Goal: Information Seeking & Learning: Find specific page/section

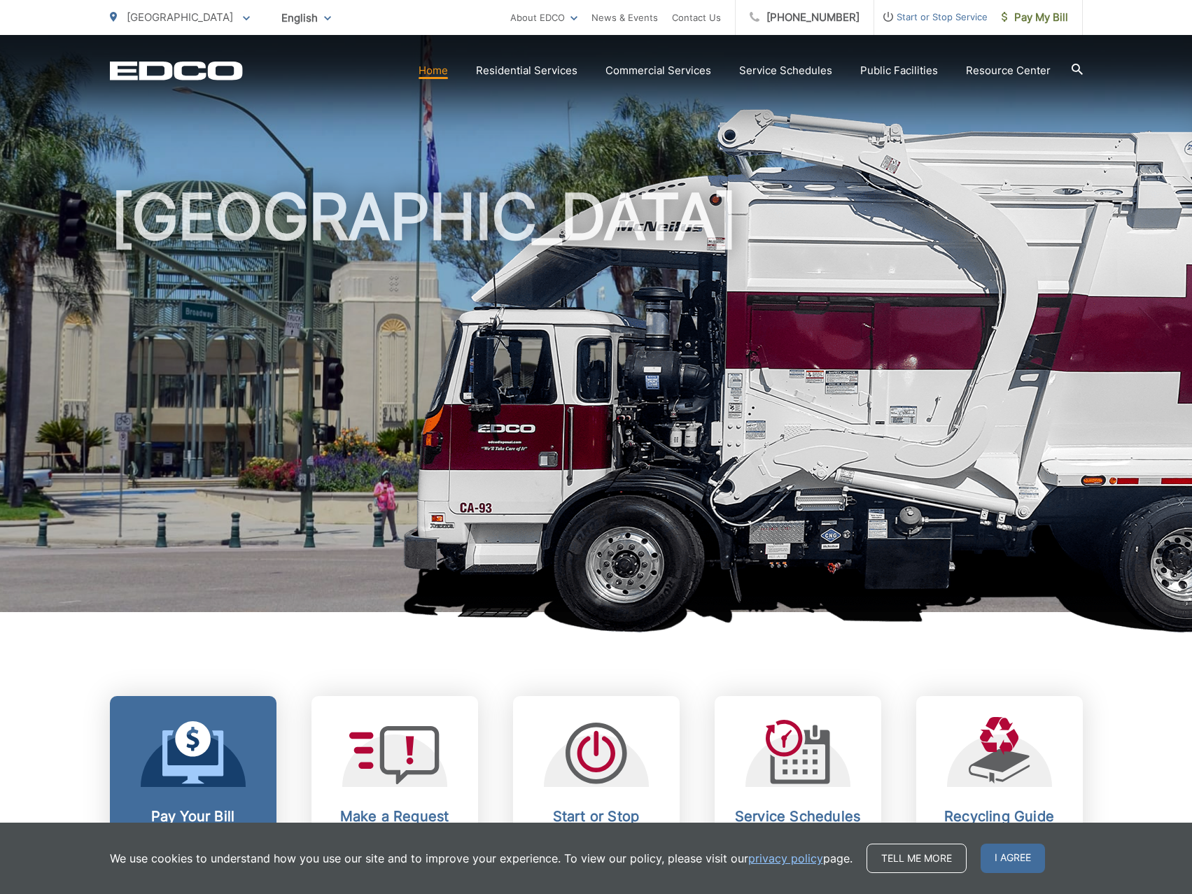
click at [221, 745] on icon at bounding box center [192, 757] width 61 height 53
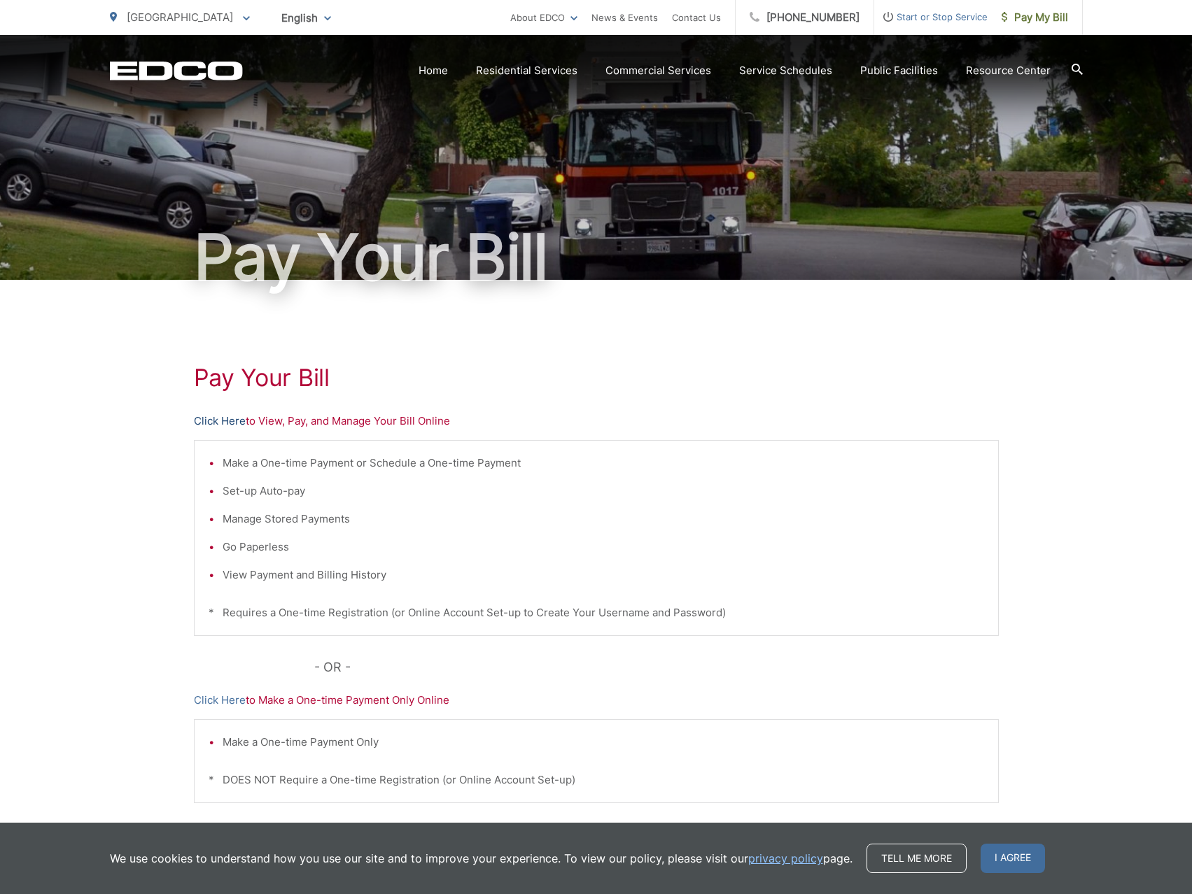
click at [211, 418] on link "Click Here" at bounding box center [220, 421] width 52 height 17
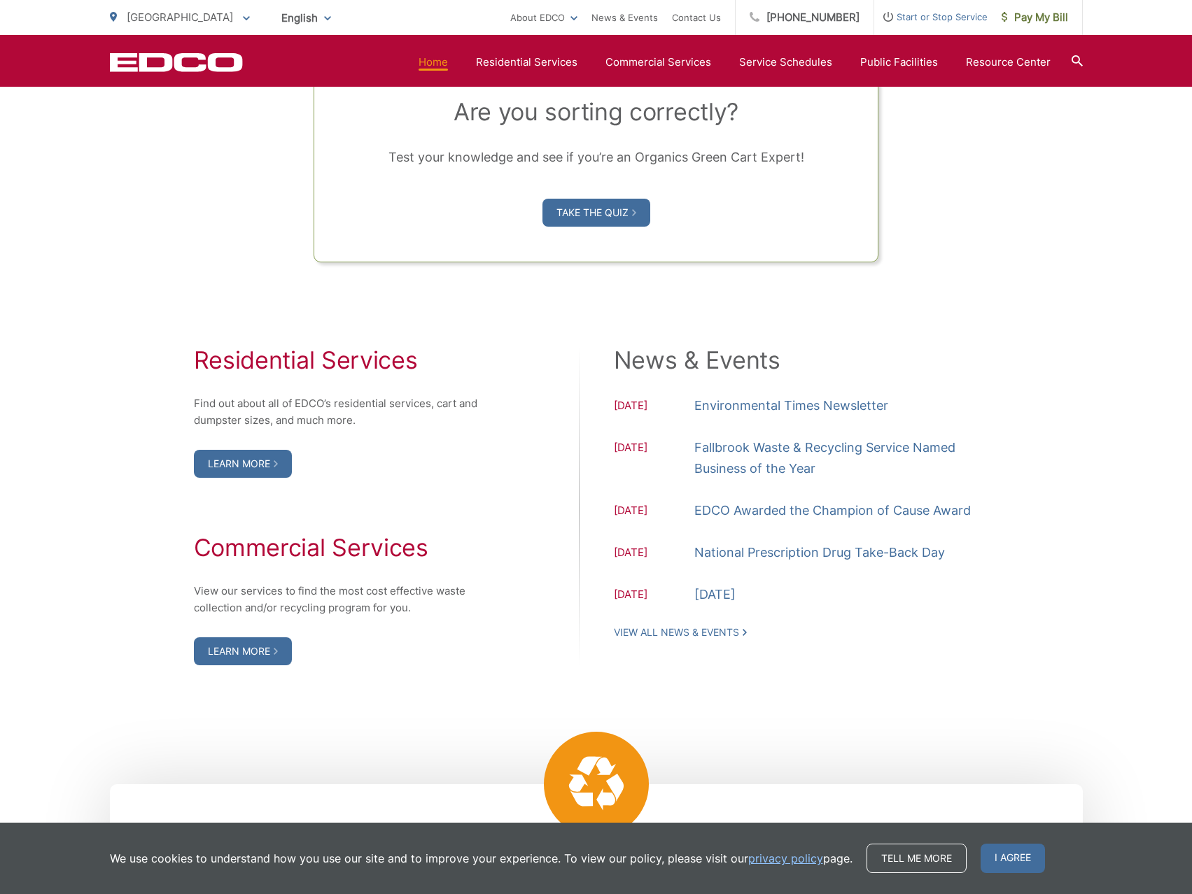
scroll to position [1330, 0]
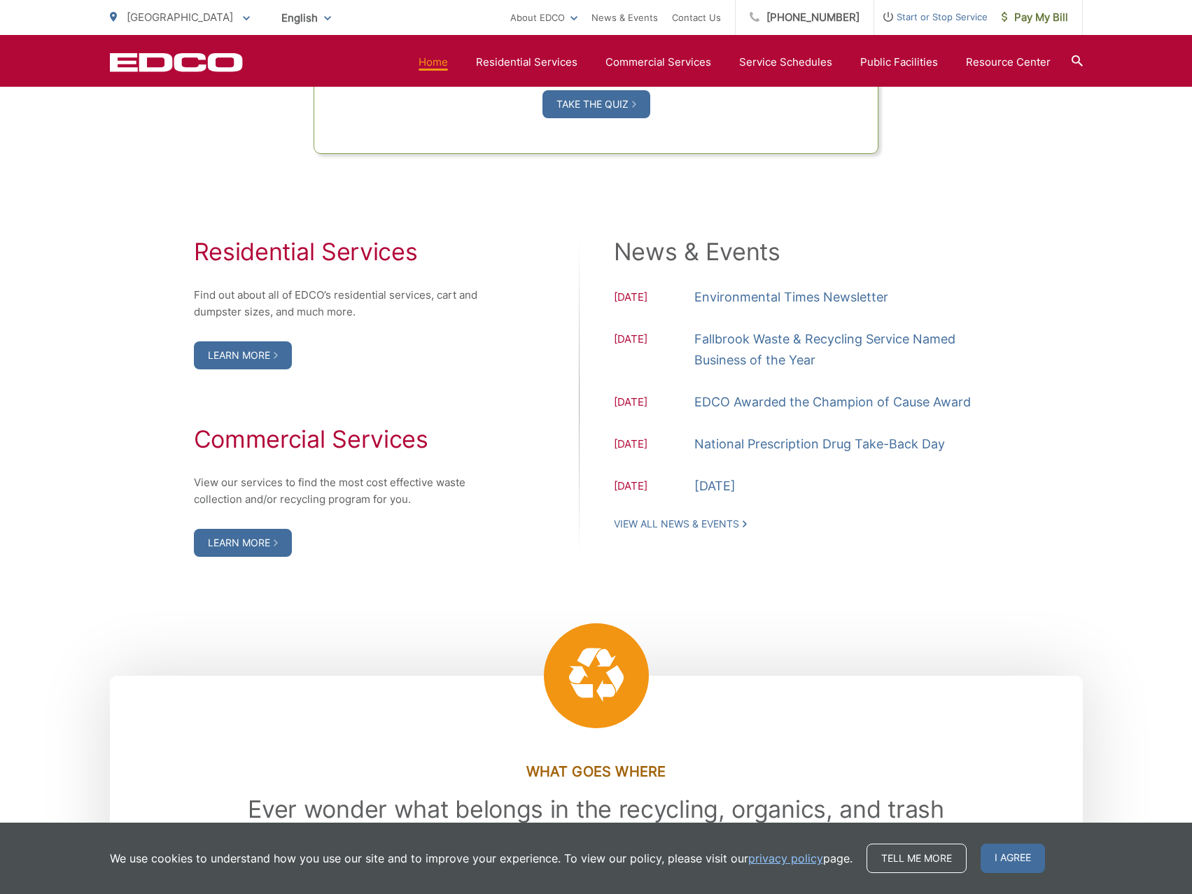
click at [252, 337] on div "Residential Services Find out about all of EDCO’s residential services, cart an…" at bounding box center [344, 397] width 301 height 319
click at [253, 355] on link "Learn More" at bounding box center [243, 355] width 98 height 28
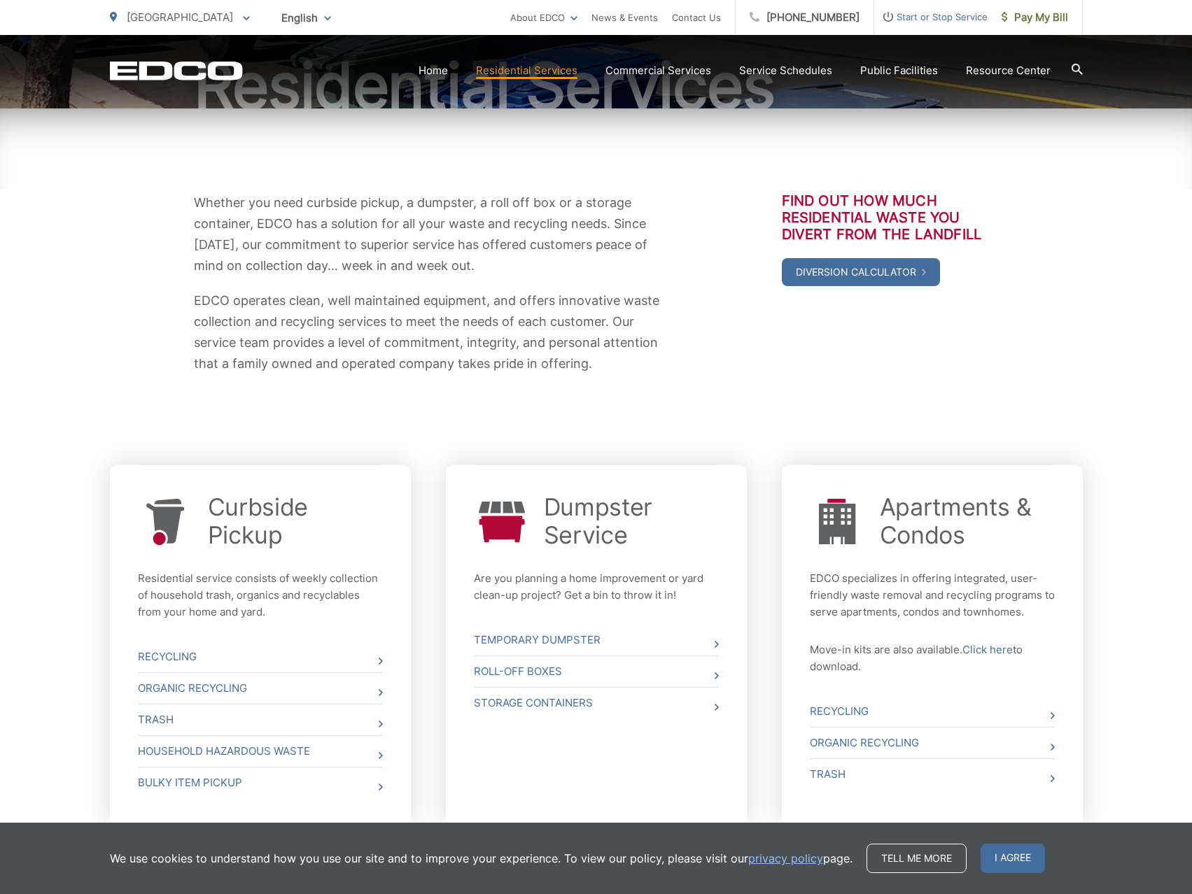
scroll to position [210, 0]
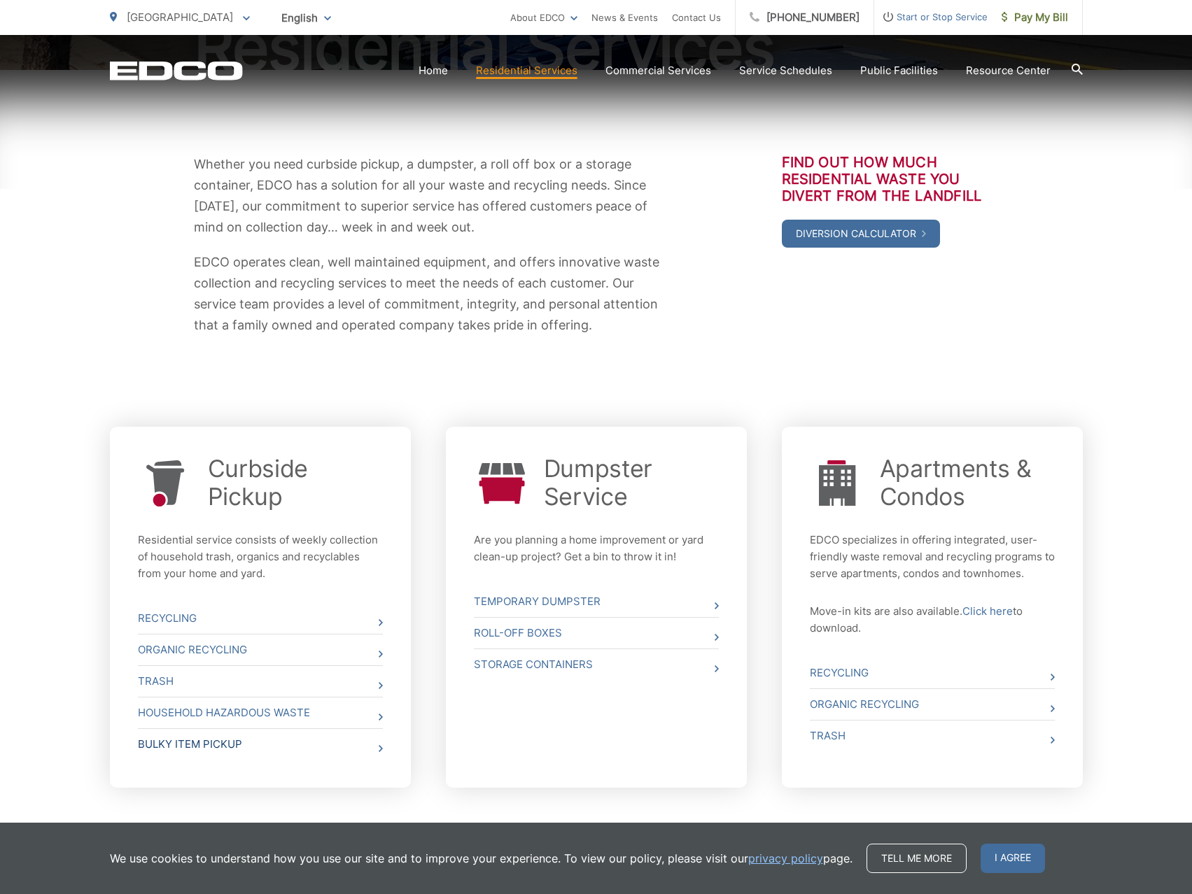
click at [165, 744] on link "Bulky Item Pickup" at bounding box center [260, 744] width 245 height 31
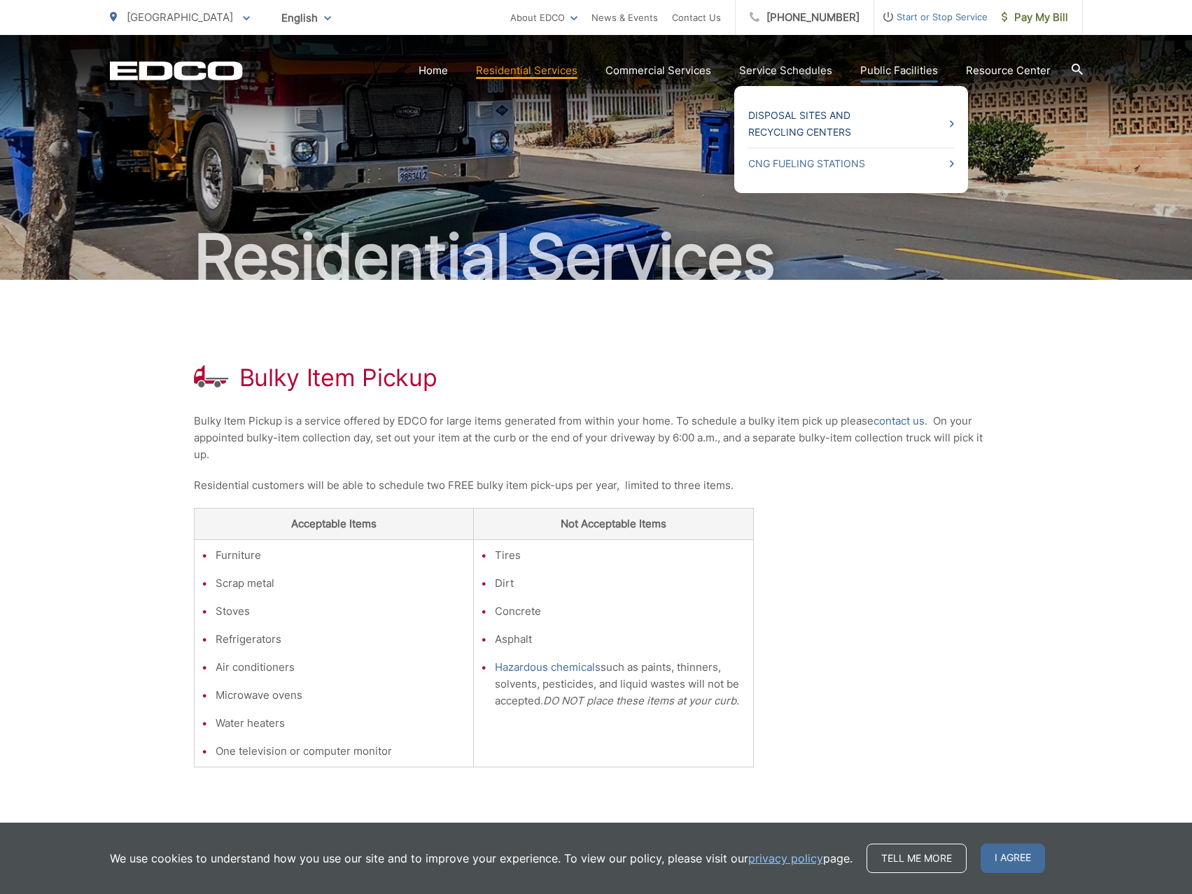
click at [831, 127] on link "Disposal Sites and Recycling Centers" at bounding box center [851, 124] width 206 height 34
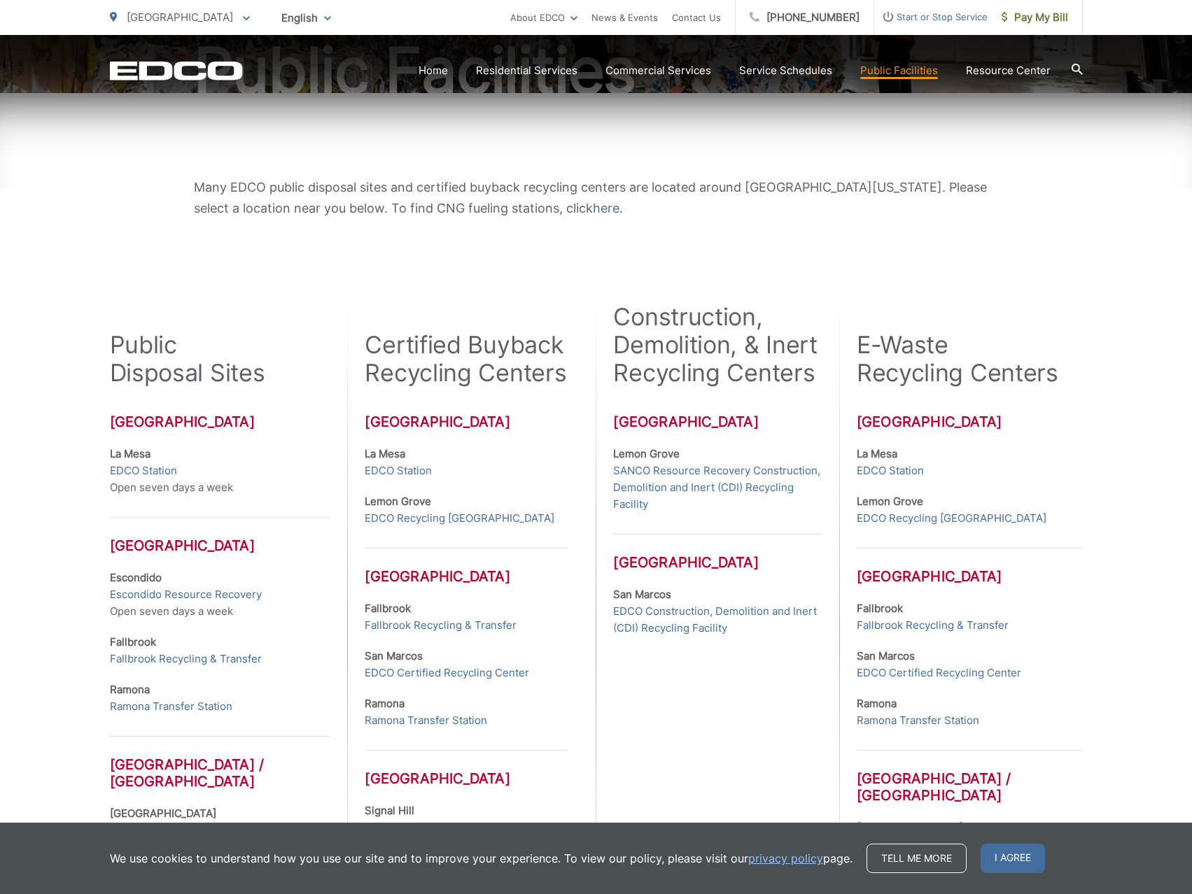
scroll to position [280, 0]
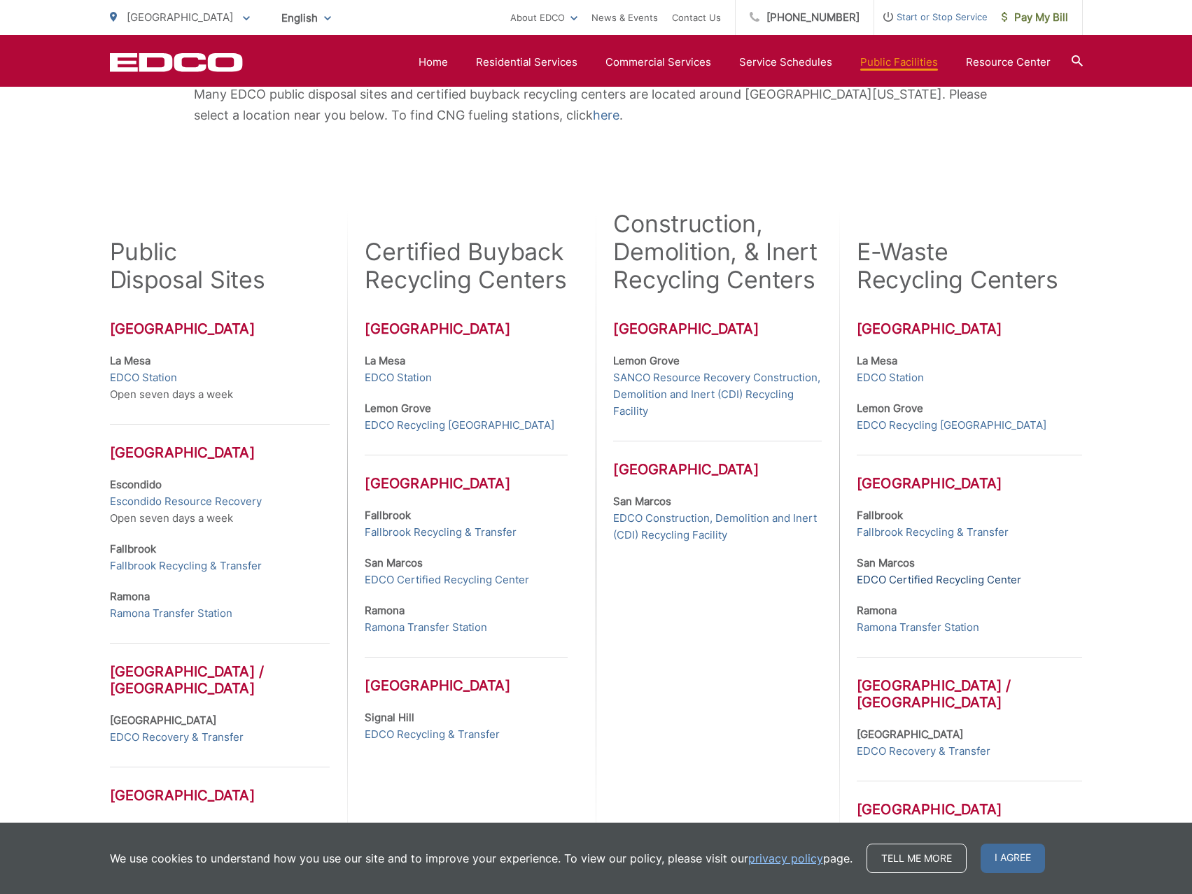
click at [986, 583] on link "EDCO Certified Recycling Center" at bounding box center [939, 580] width 164 height 17
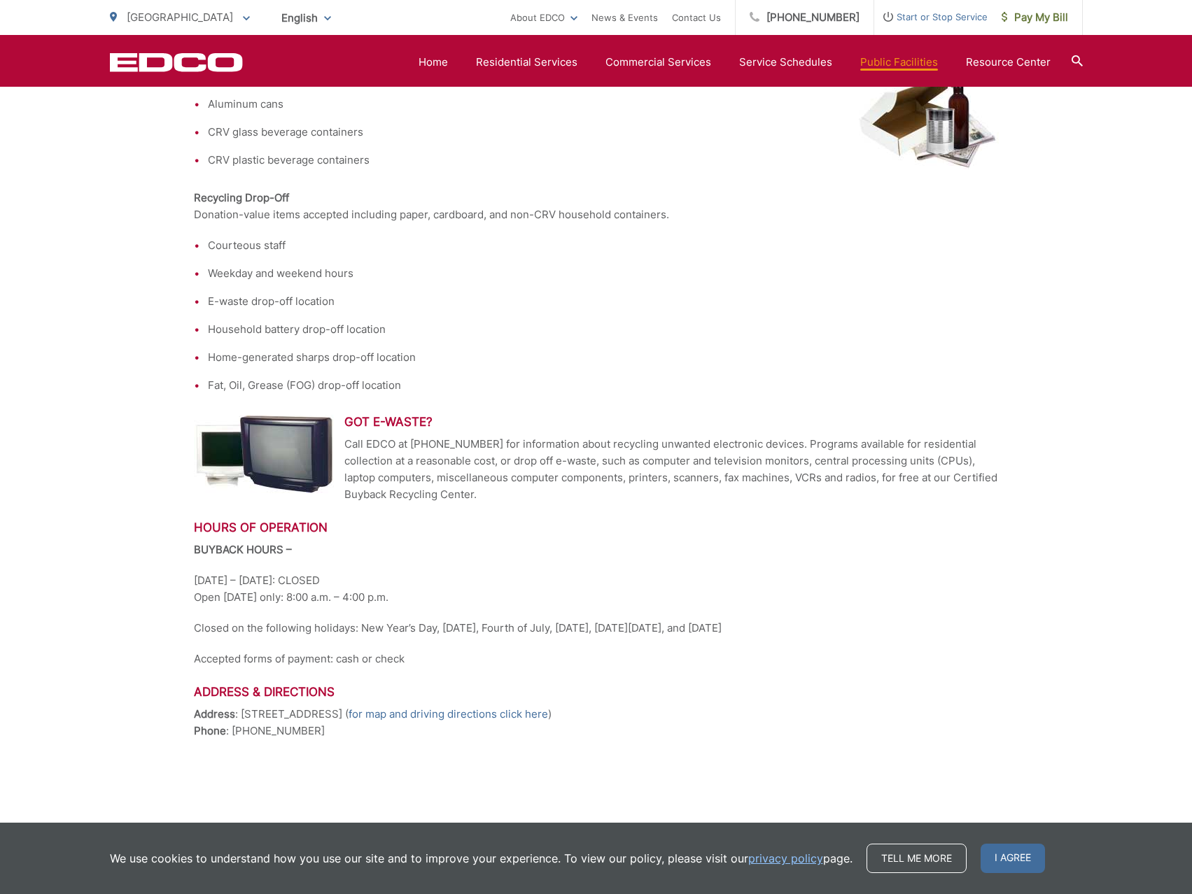
scroll to position [396, 0]
